Goal: Transaction & Acquisition: Download file/media

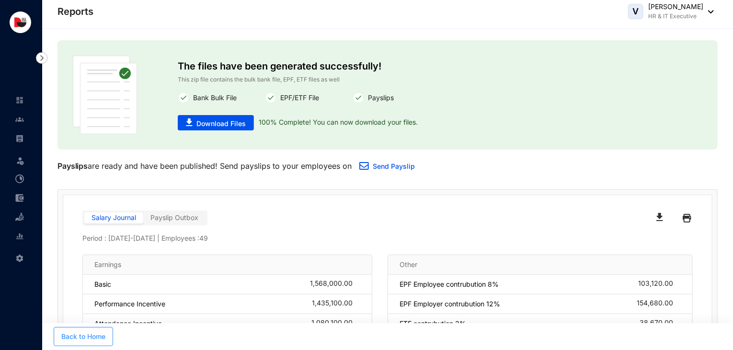
click at [82, 338] on span "Back to Home" at bounding box center [83, 336] width 44 height 10
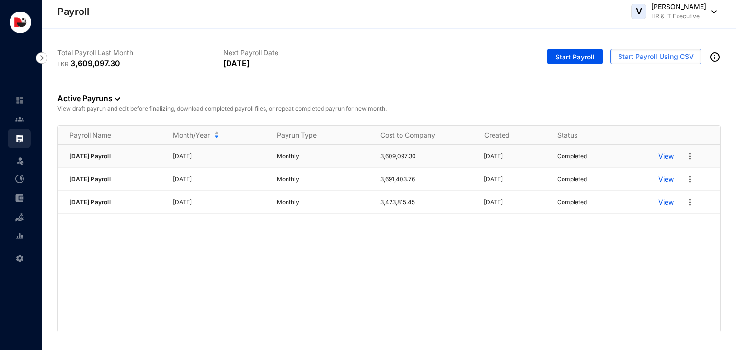
click at [671, 158] on p "View" at bounding box center [665, 156] width 15 height 10
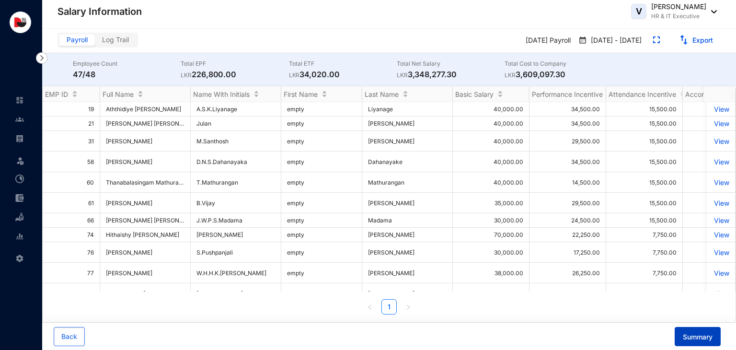
click at [683, 336] on span "Summary" at bounding box center [698, 337] width 30 height 10
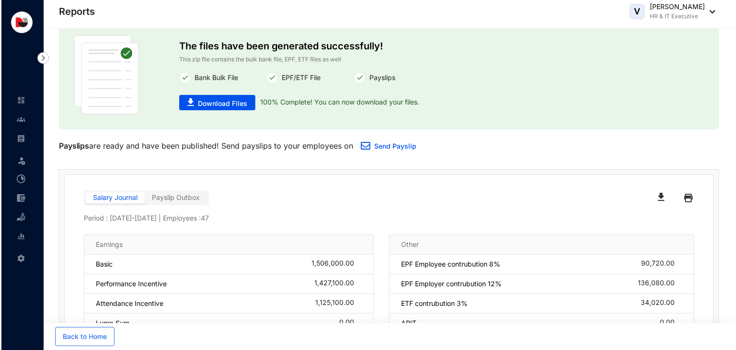
scroll to position [19, 0]
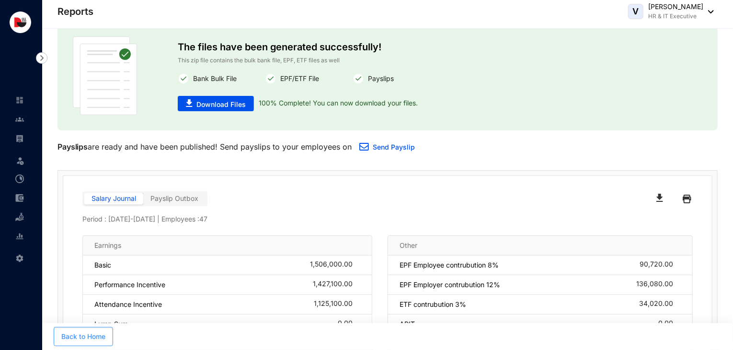
click at [81, 338] on span "Back to Home" at bounding box center [83, 336] width 44 height 10
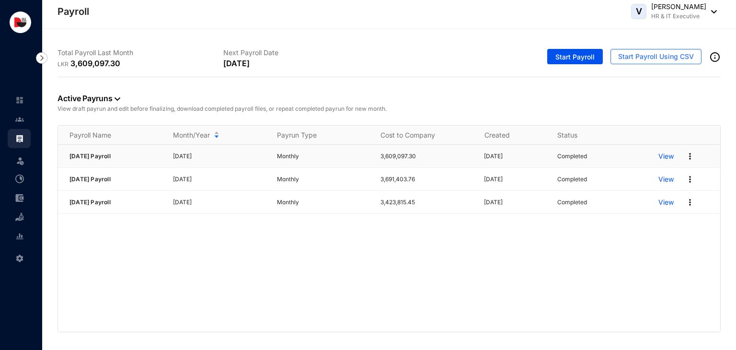
click at [663, 156] on p "View" at bounding box center [665, 156] width 15 height 10
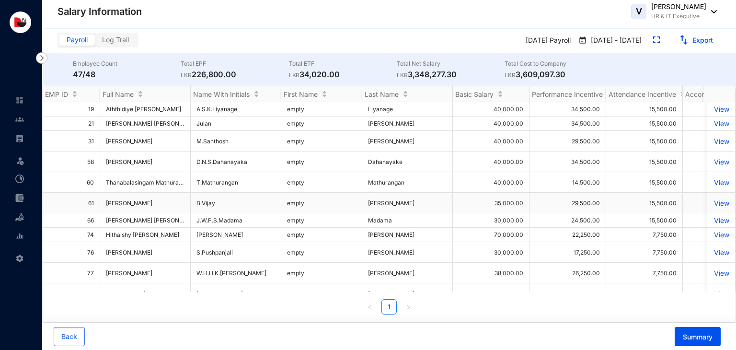
click at [716, 202] on p "View" at bounding box center [720, 203] width 17 height 8
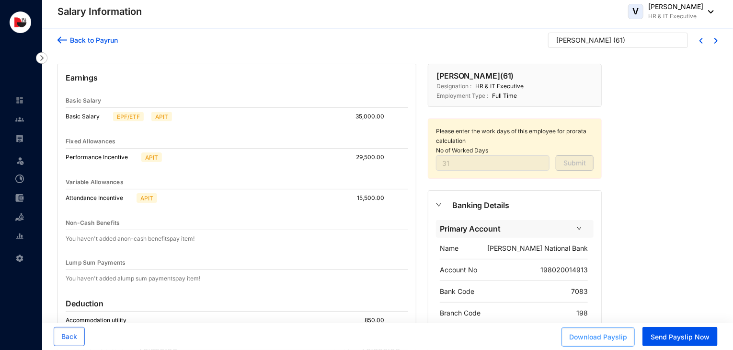
click at [627, 341] on span "Download Payslip" at bounding box center [598, 337] width 58 height 10
click at [107, 41] on div "Back to Payrun" at bounding box center [92, 40] width 51 height 10
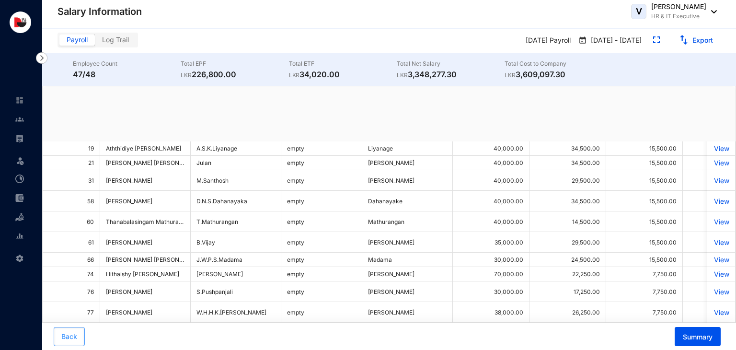
click at [68, 341] on button "Back" at bounding box center [69, 336] width 31 height 19
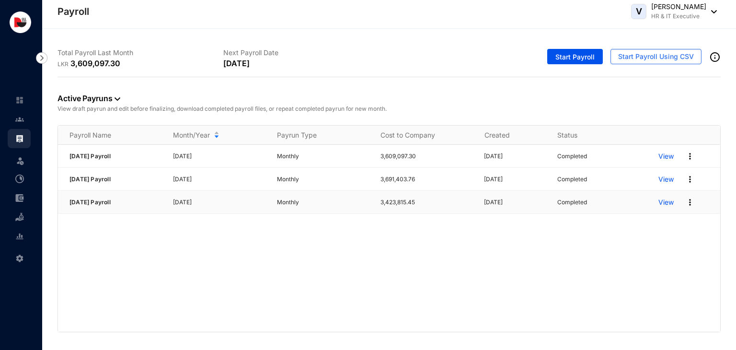
click at [666, 202] on p "View" at bounding box center [665, 202] width 15 height 10
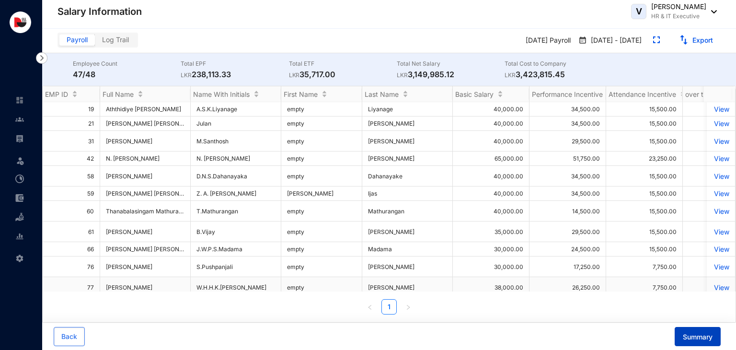
click at [697, 335] on span "Summary" at bounding box center [698, 337] width 30 height 10
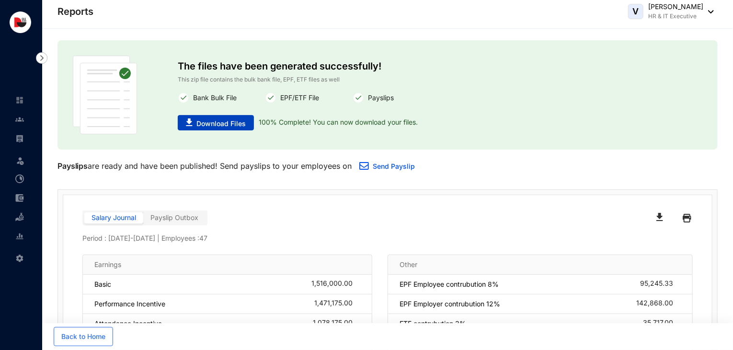
click at [228, 126] on span "Download Files" at bounding box center [220, 124] width 49 height 10
click at [103, 340] on span "Back to Home" at bounding box center [83, 336] width 44 height 10
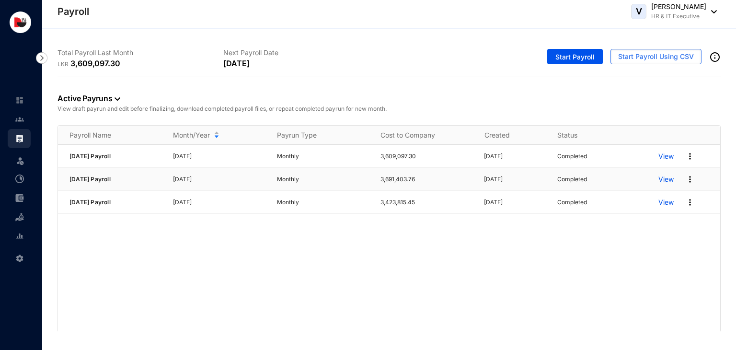
click at [663, 180] on p "View" at bounding box center [665, 179] width 15 height 10
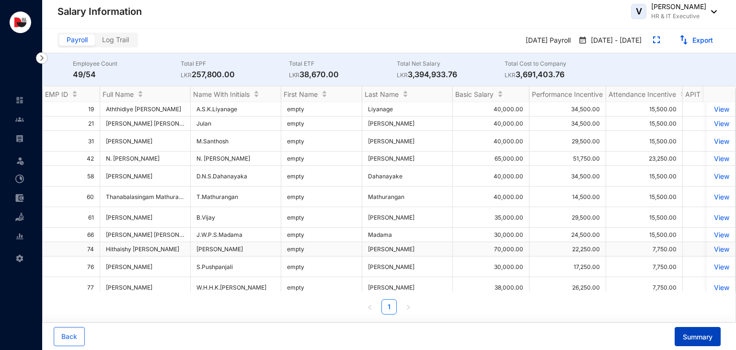
click at [688, 340] on span "Summary" at bounding box center [698, 337] width 30 height 10
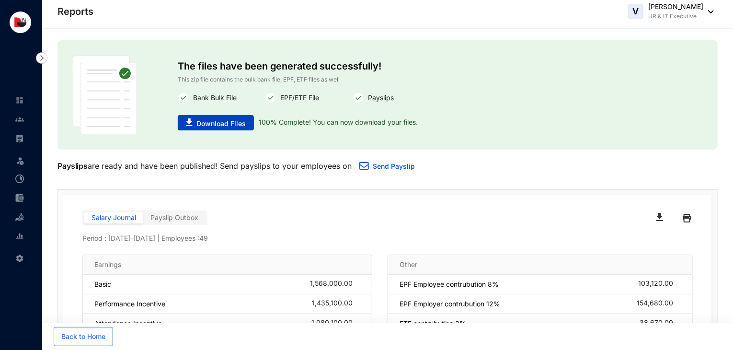
click at [215, 121] on span "Download Files" at bounding box center [220, 124] width 49 height 10
